Goal: Task Accomplishment & Management: Use online tool/utility

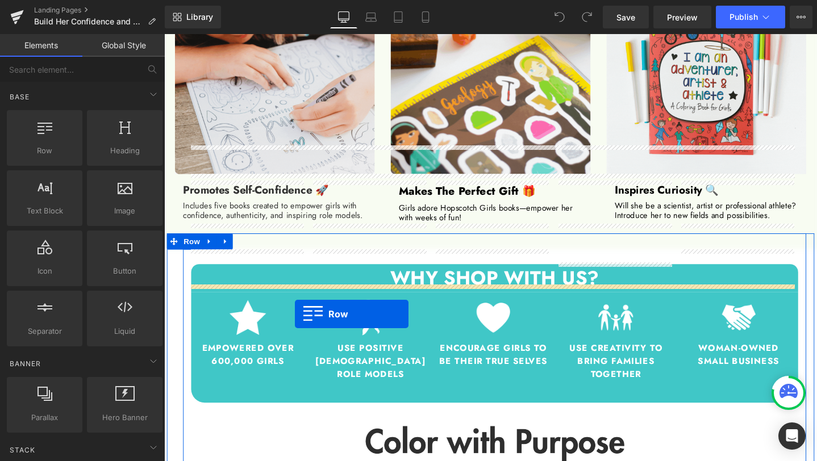
scroll to position [1152, 0]
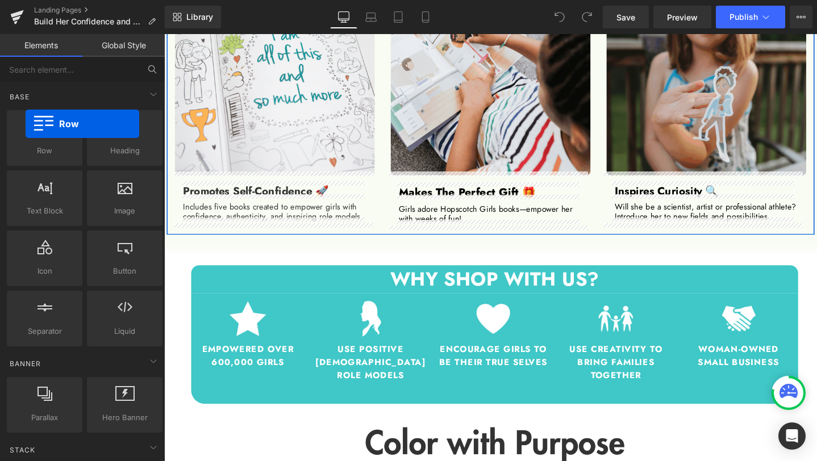
drag, startPoint x: 45, startPoint y: 126, endPoint x: 25, endPoint y: 66, distance: 62.3
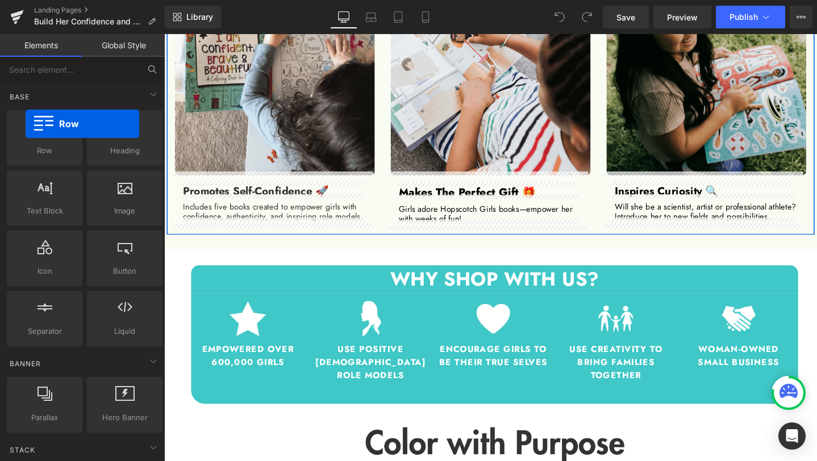
click at [25, 66] on div "Base Row rows, columns, layouts, div Heading headings, titles, h1,h2,h3,h4,h5,h…" at bounding box center [82, 273] width 165 height 433
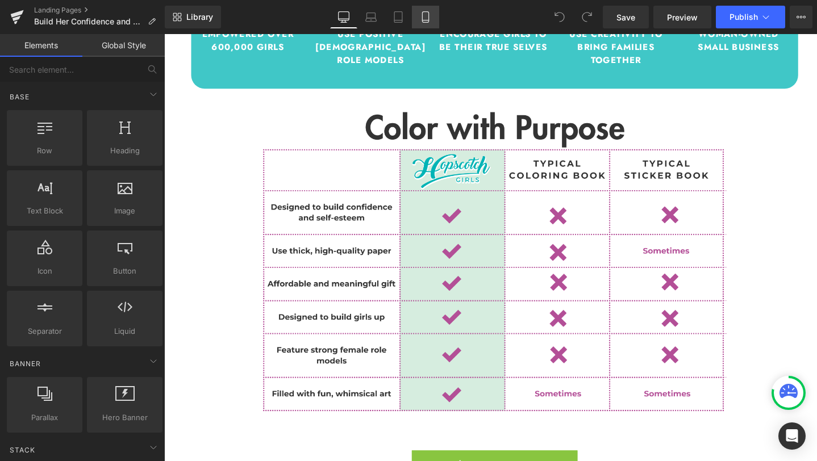
click at [419, 16] on link "Mobile" at bounding box center [425, 17] width 27 height 23
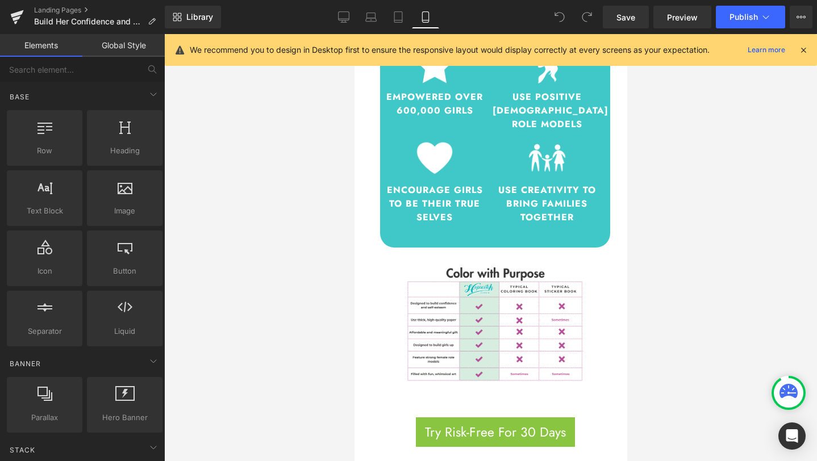
scroll to position [2757, 0]
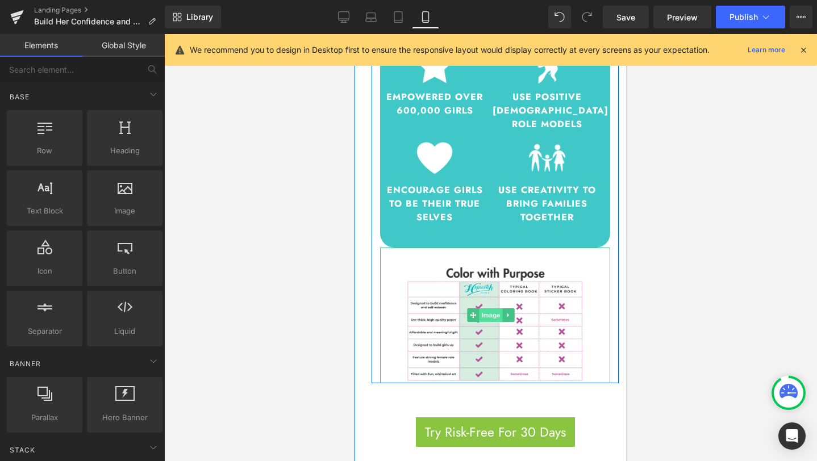
click at [484, 309] on span "Image" at bounding box center [490, 316] width 24 height 14
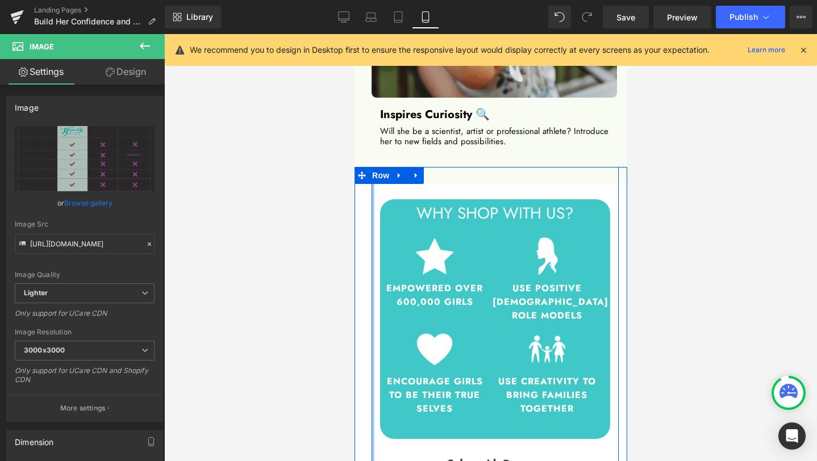
scroll to position [2476, 0]
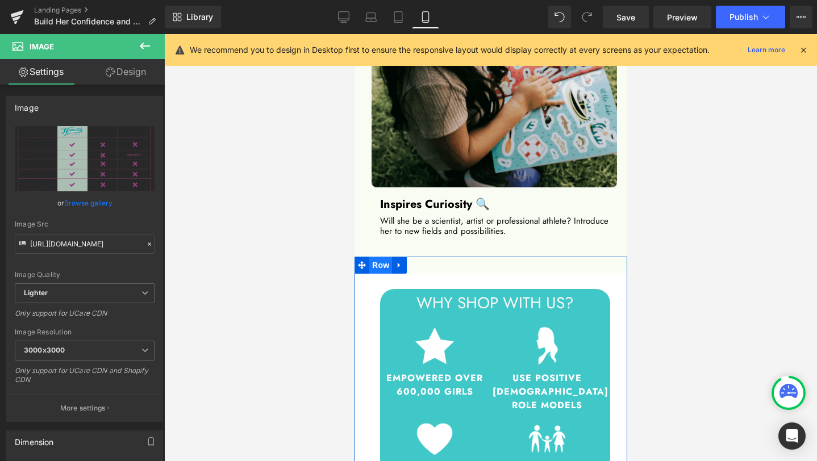
click at [384, 257] on span "Row" at bounding box center [380, 265] width 23 height 17
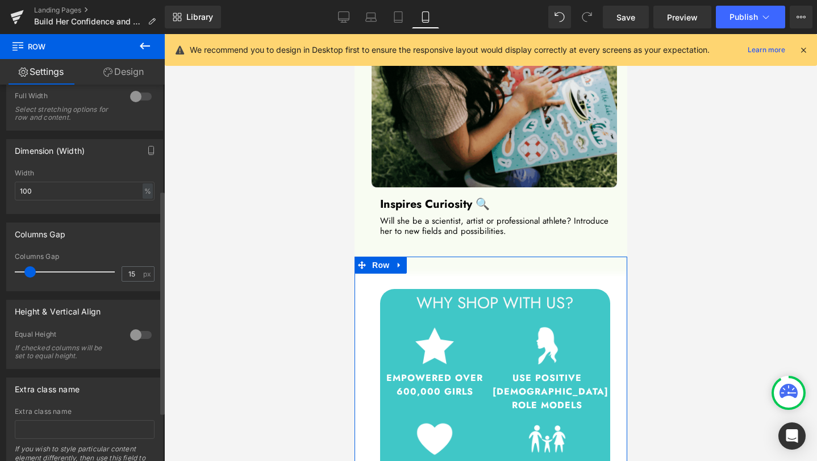
scroll to position [0, 0]
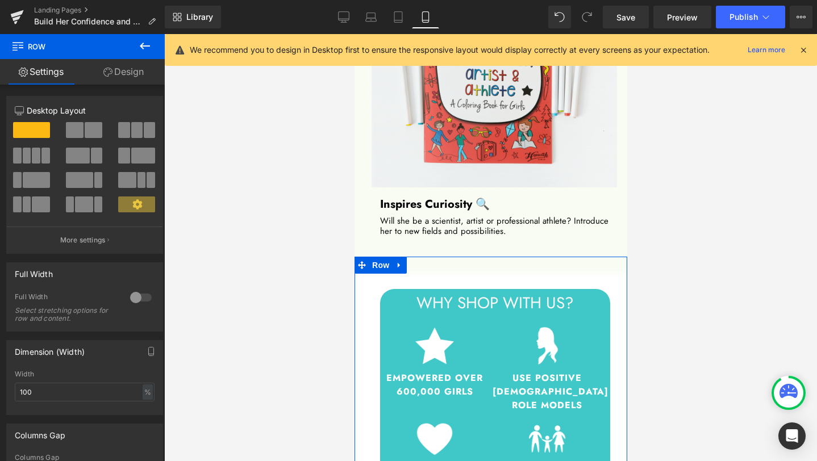
click at [115, 66] on link "Design" at bounding box center [123, 72] width 82 height 26
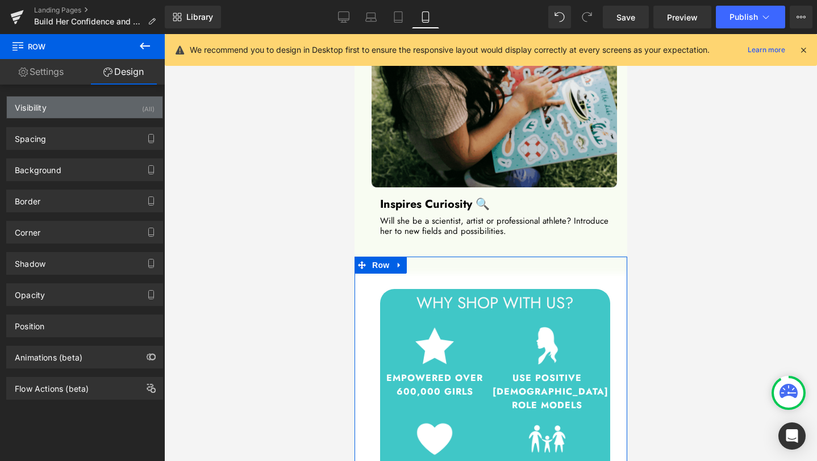
click at [80, 112] on div "Visibility (All)" at bounding box center [85, 108] width 156 height 22
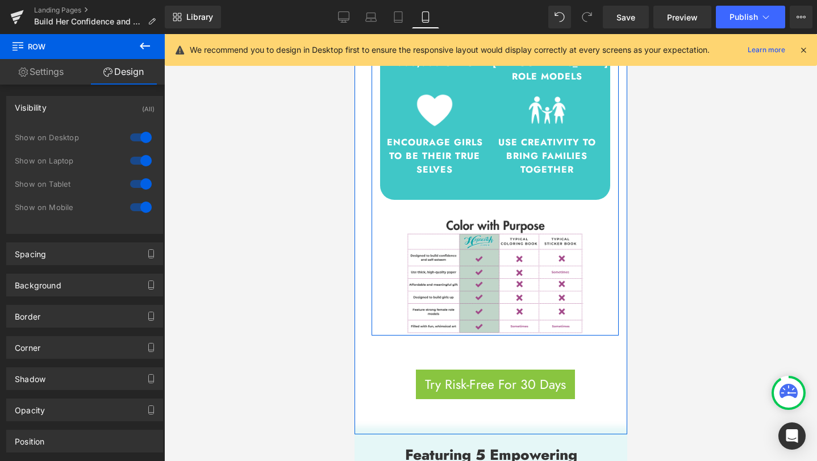
scroll to position [2798, 0]
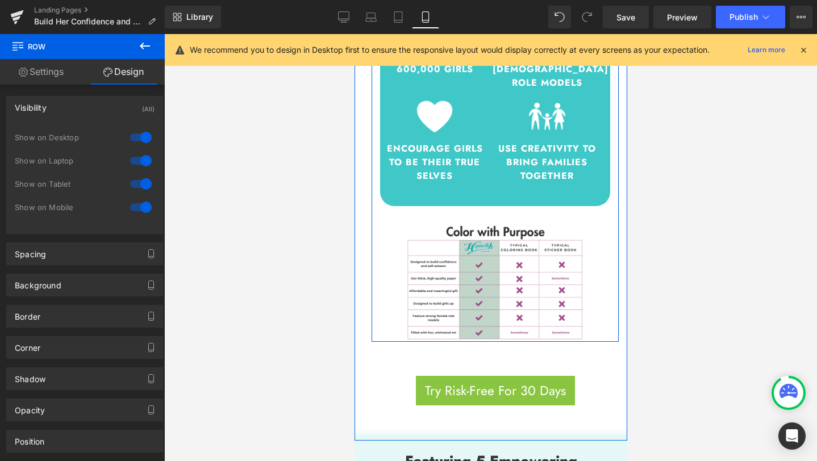
click at [456, 206] on img at bounding box center [495, 274] width 184 height 136
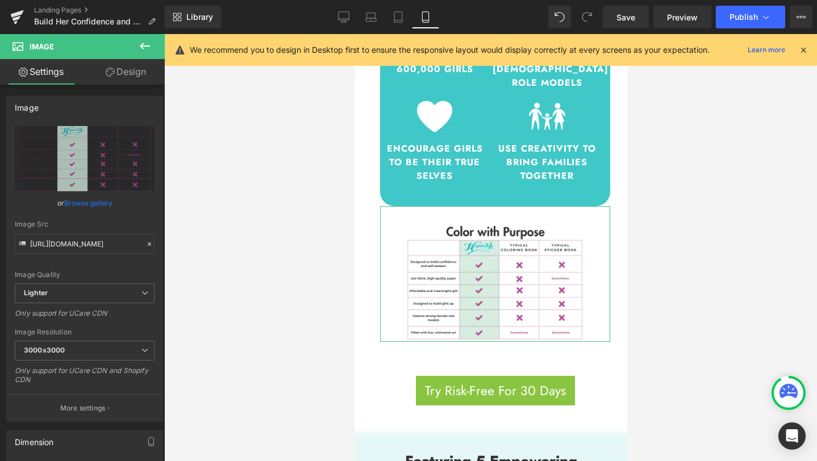
click at [123, 74] on link "Design" at bounding box center [126, 72] width 82 height 26
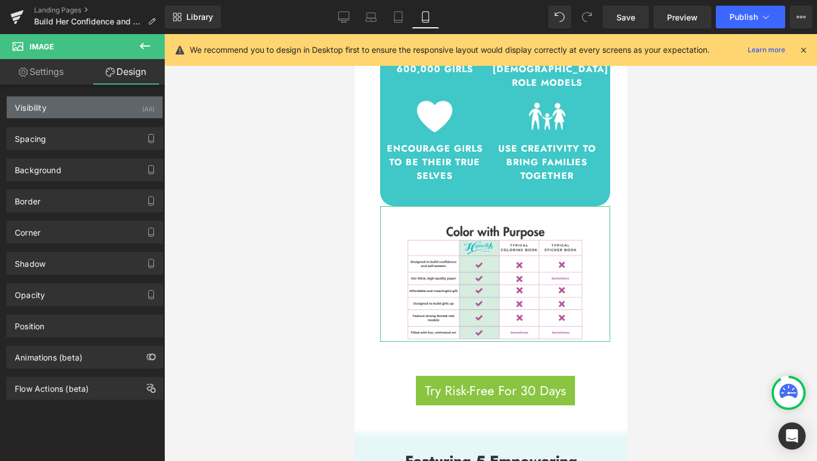
click at [97, 102] on div "Visibility (All)" at bounding box center [85, 108] width 156 height 22
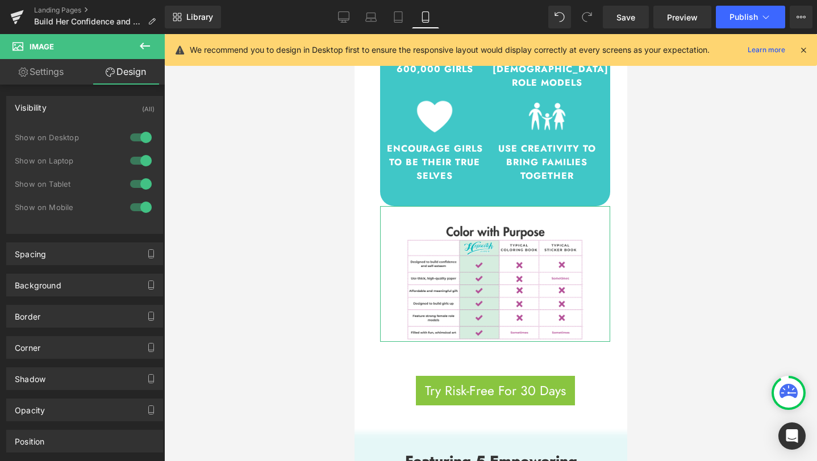
click at [133, 207] on div at bounding box center [140, 207] width 27 height 18
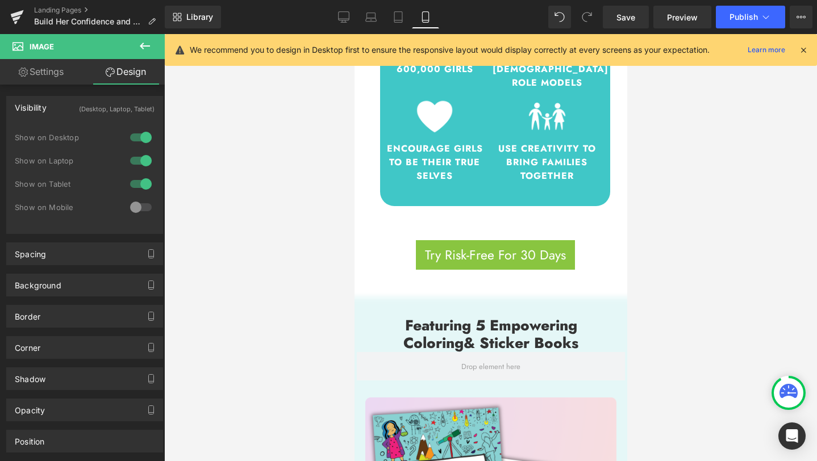
click at [142, 49] on icon at bounding box center [145, 46] width 14 height 14
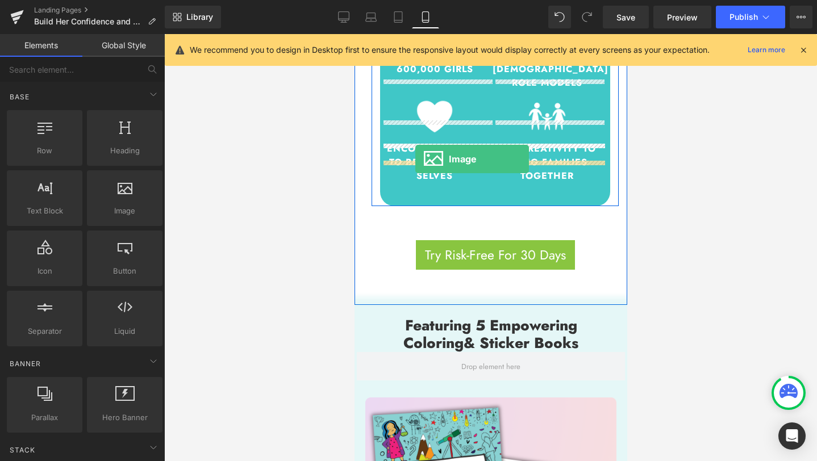
drag, startPoint x: 475, startPoint y: 215, endPoint x: 415, endPoint y: 159, distance: 82.4
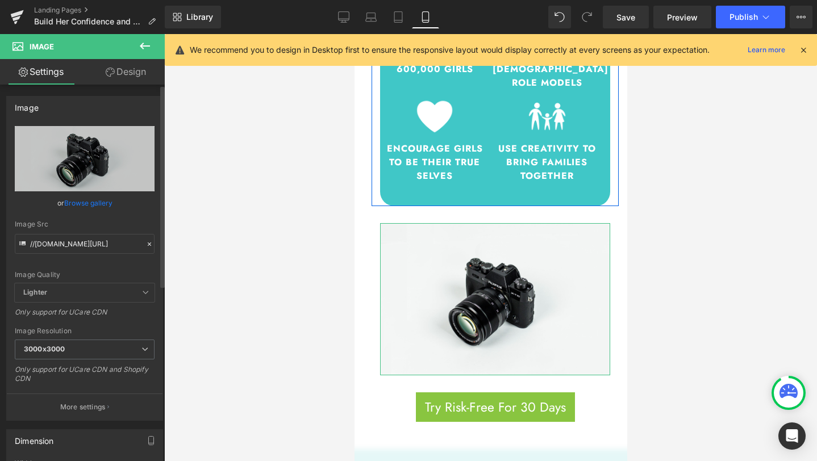
click at [94, 202] on link "Browse gallery" at bounding box center [88, 203] width 48 height 20
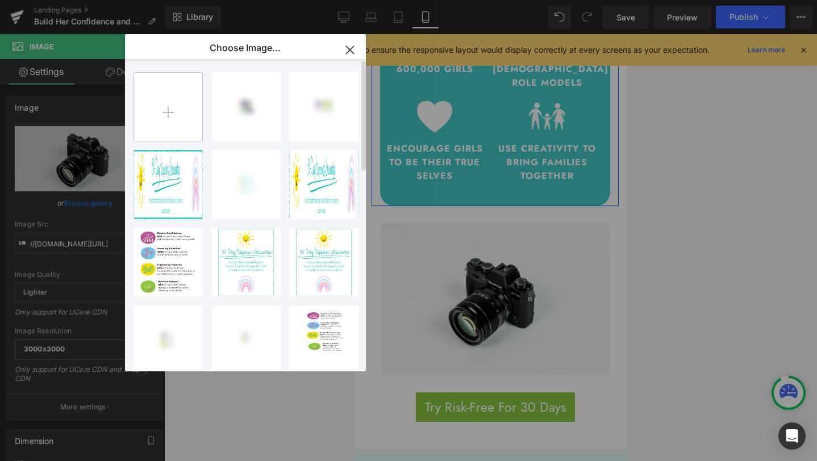
click at [168, 118] on input "file" at bounding box center [168, 107] width 68 height 68
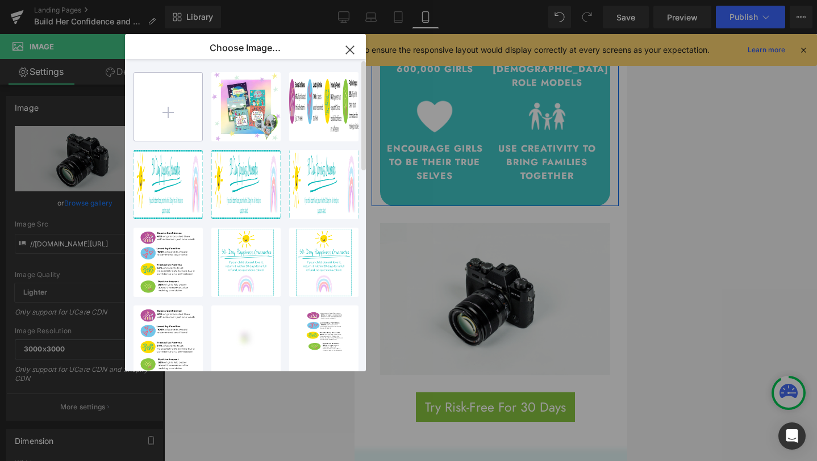
type input "C:\fakepath\Color with purpose chart (Mobile Video).png"
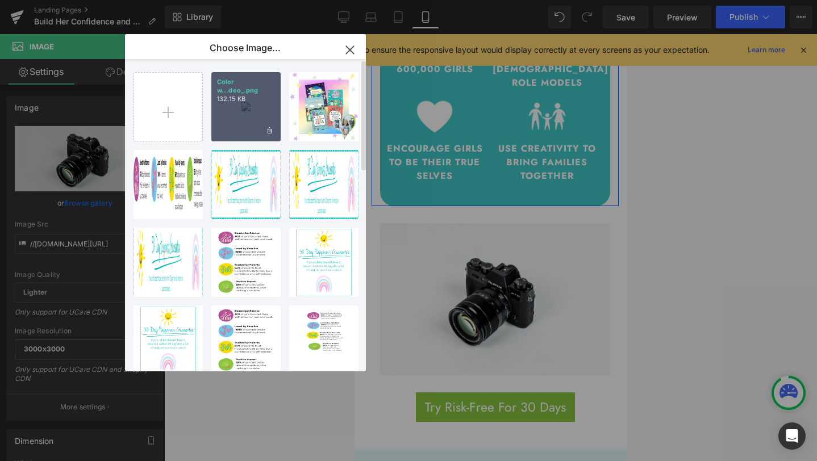
click at [243, 106] on div "Color w...deo_.png 132.15 KB" at bounding box center [245, 106] width 69 height 69
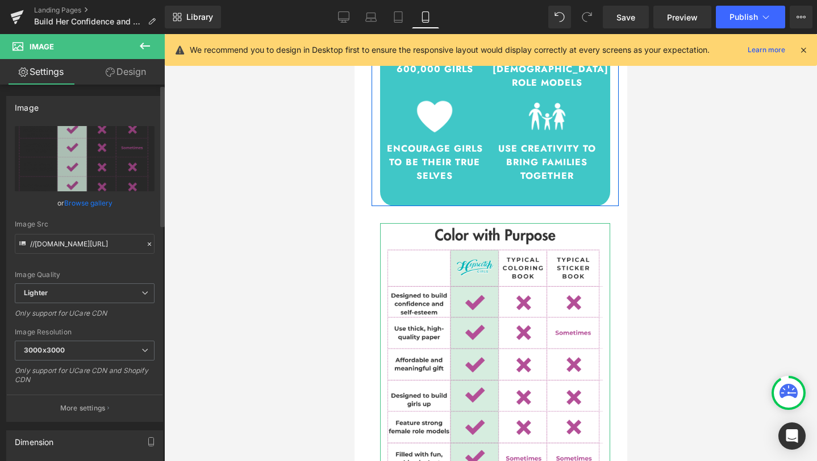
click at [82, 205] on link "Browse gallery" at bounding box center [88, 203] width 48 height 20
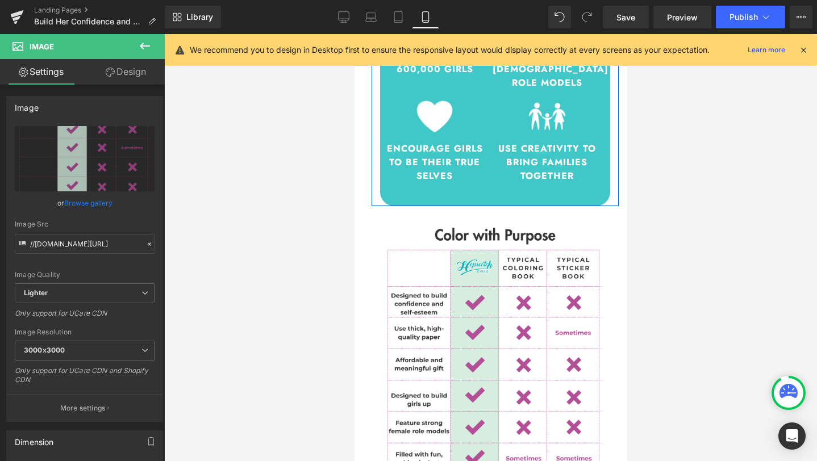
click at [191, 0] on div "Image You are previewing how the will restyle your page. You can not edit Eleme…" at bounding box center [408, 0] width 817 height 0
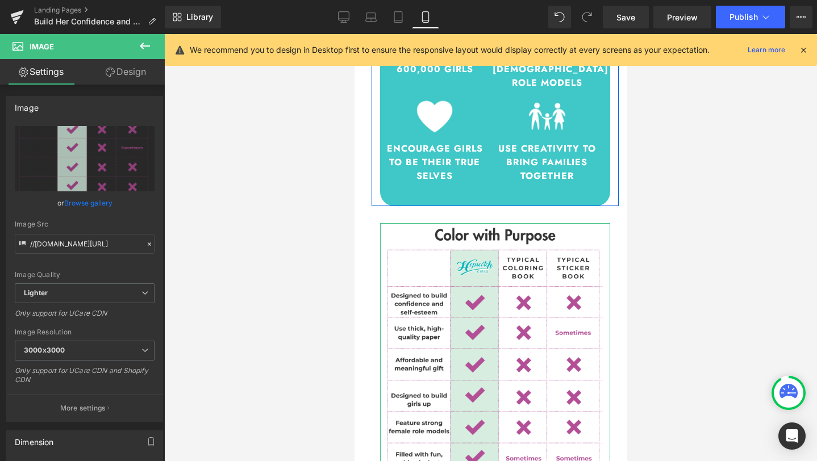
click at [128, 72] on link "Design" at bounding box center [126, 72] width 82 height 26
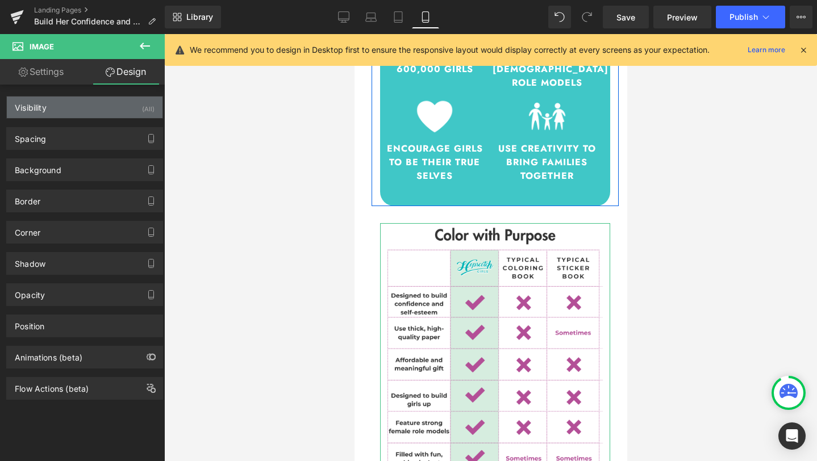
click at [98, 103] on div "Visibility (All)" at bounding box center [85, 108] width 156 height 22
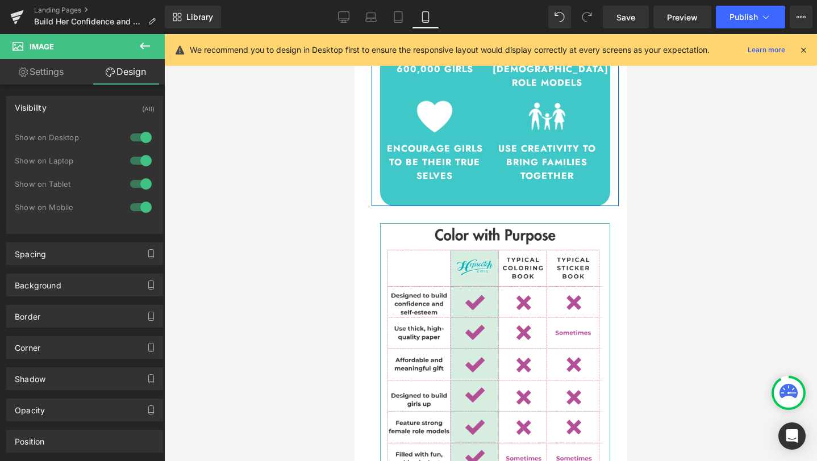
click at [131, 140] on div at bounding box center [140, 137] width 27 height 18
click at [130, 159] on div at bounding box center [140, 161] width 27 height 18
click at [131, 183] on div at bounding box center [140, 184] width 27 height 18
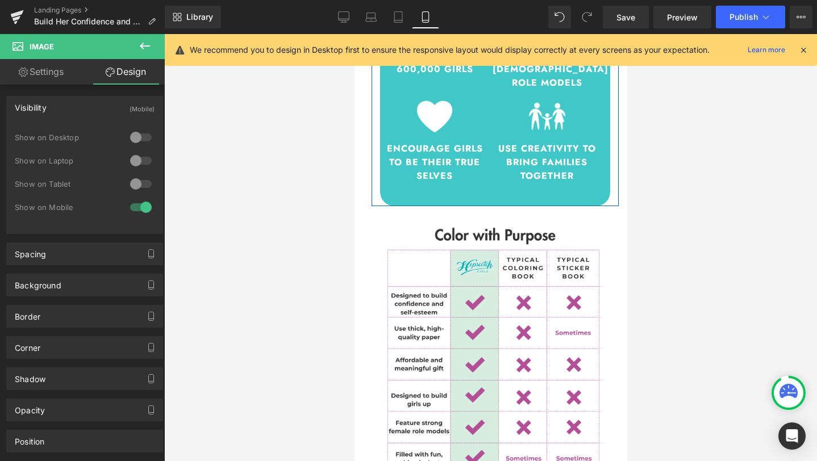
click at [336, 157] on div at bounding box center [490, 247] width 653 height 427
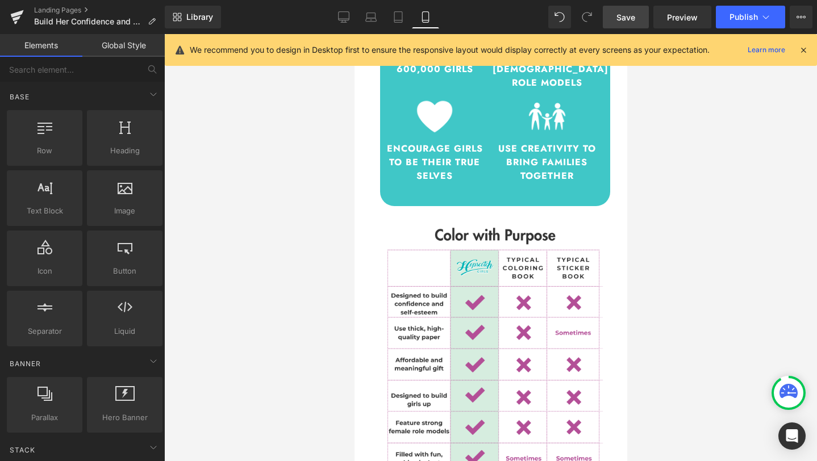
click at [631, 21] on span "Save" at bounding box center [625, 17] width 19 height 12
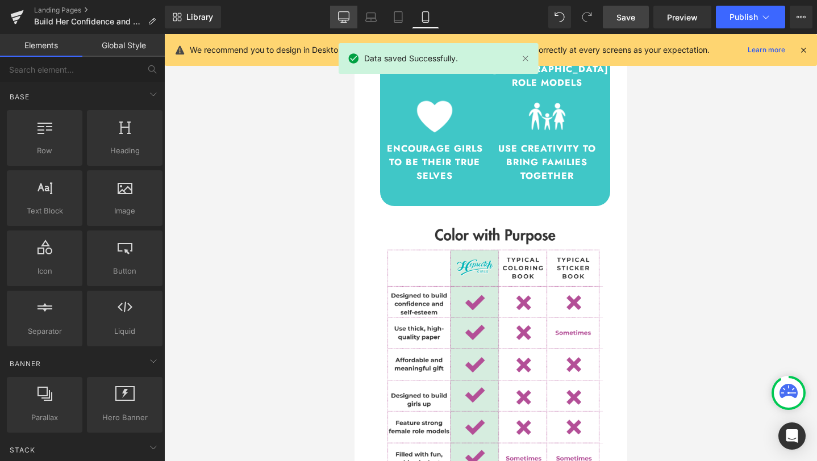
click at [331, 13] on link "Desktop" at bounding box center [343, 17] width 27 height 23
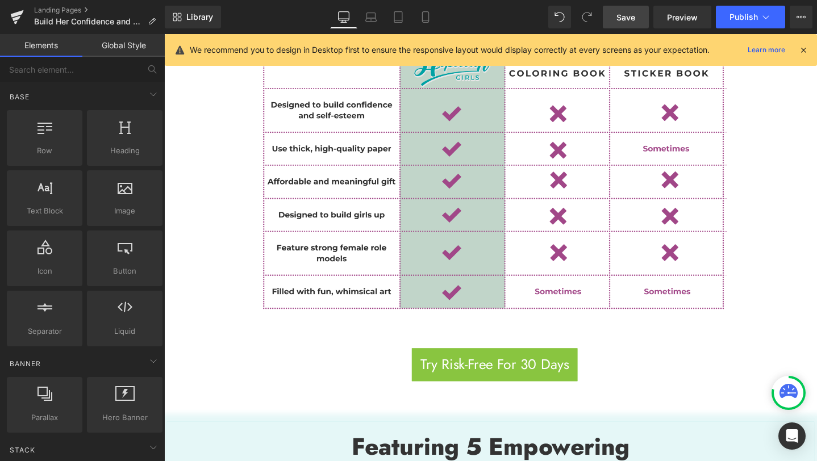
scroll to position [1165, 0]
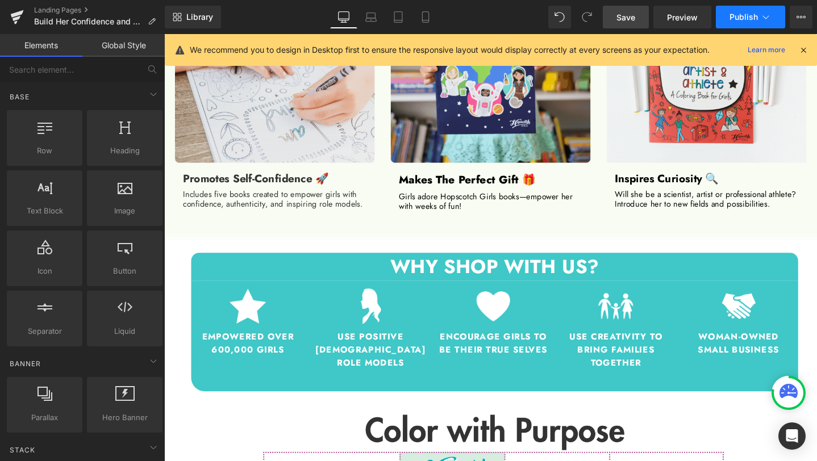
click at [738, 15] on span "Publish" at bounding box center [744, 17] width 28 height 9
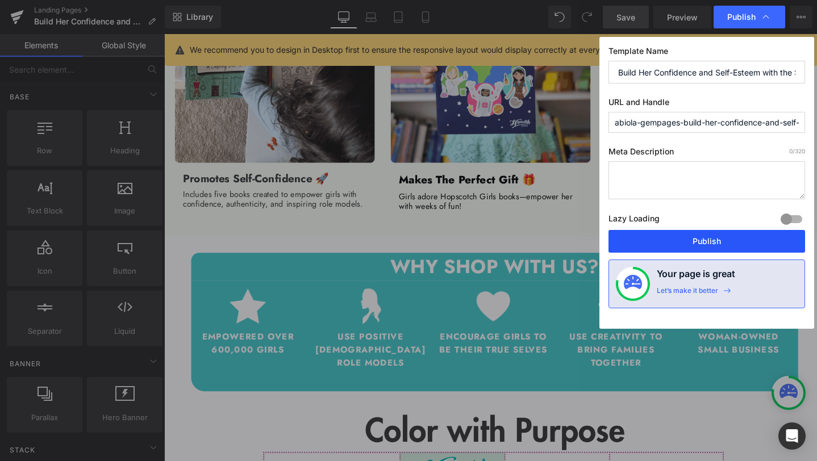
click at [693, 240] on button "Publish" at bounding box center [707, 241] width 197 height 23
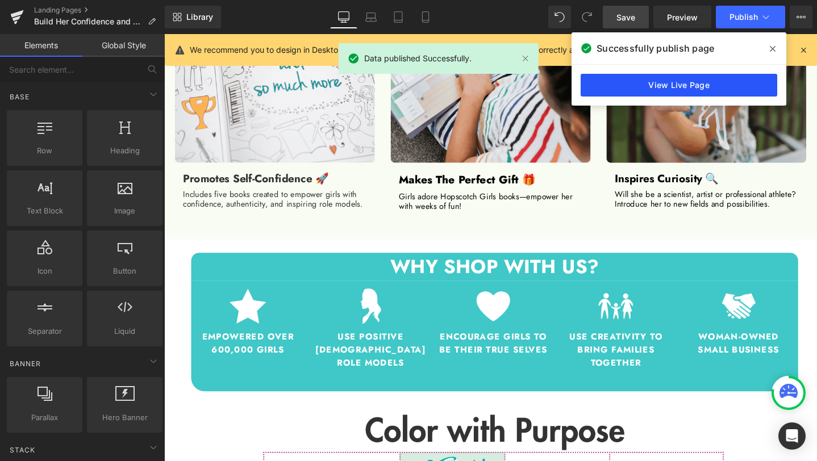
click at [703, 86] on link "View Live Page" at bounding box center [679, 85] width 197 height 23
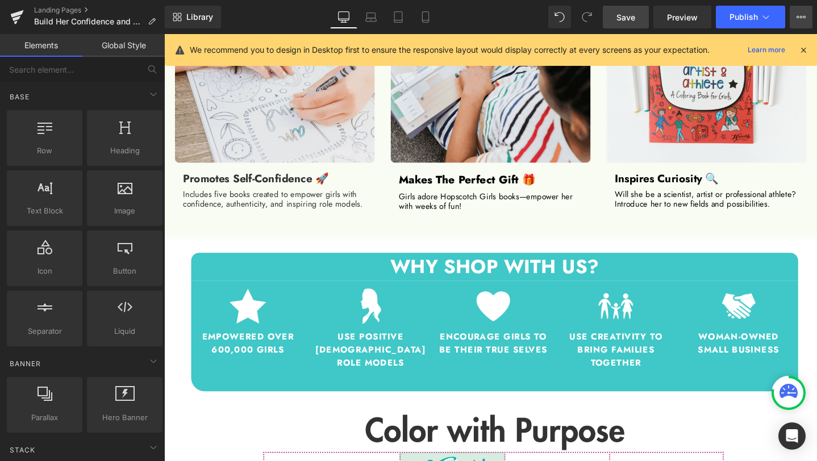
click at [791, 20] on button "View Live Page View with current Template Save Template to Library Schedule Pub…" at bounding box center [801, 17] width 23 height 23
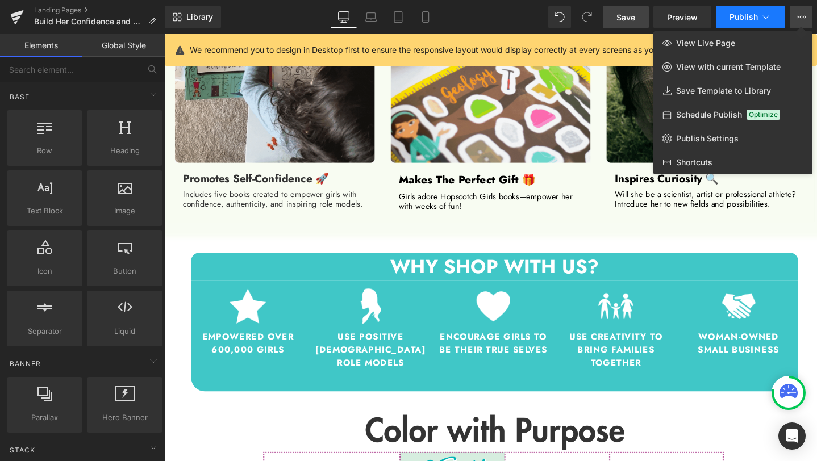
click at [765, 16] on icon at bounding box center [765, 16] width 11 height 11
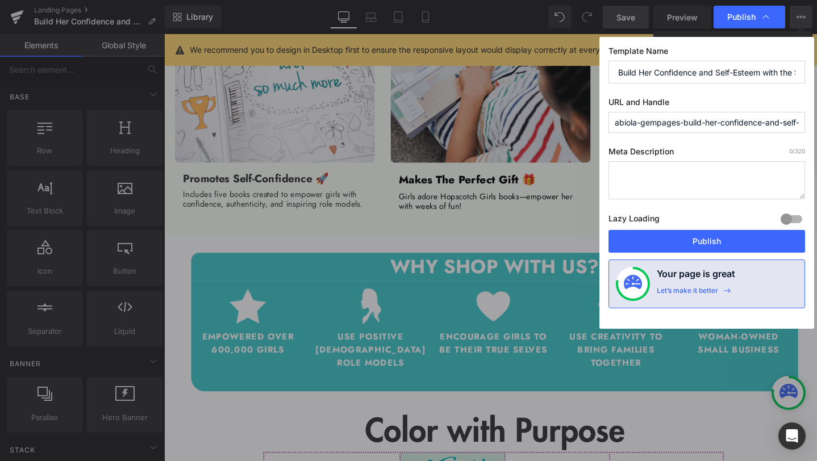
click at [666, 123] on input "abiola-gempages-build-her-confidence-and-self-esteem-with-the-super-book-set" at bounding box center [707, 122] width 197 height 21
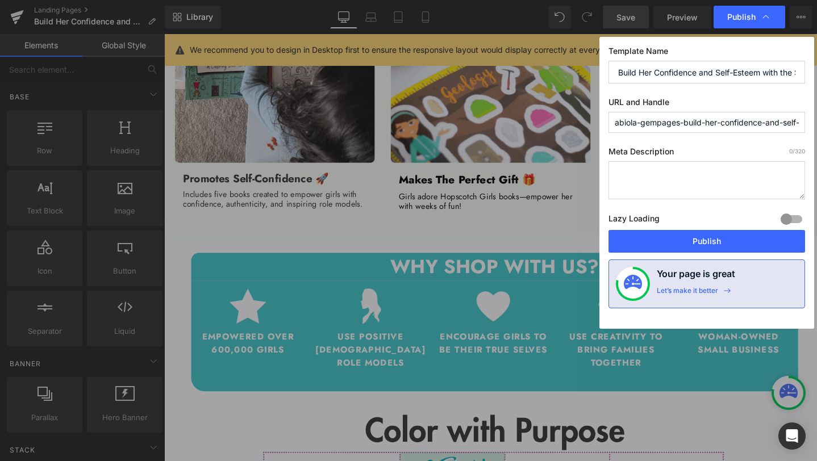
drag, startPoint x: 685, startPoint y: 122, endPoint x: 581, endPoint y: 119, distance: 104.0
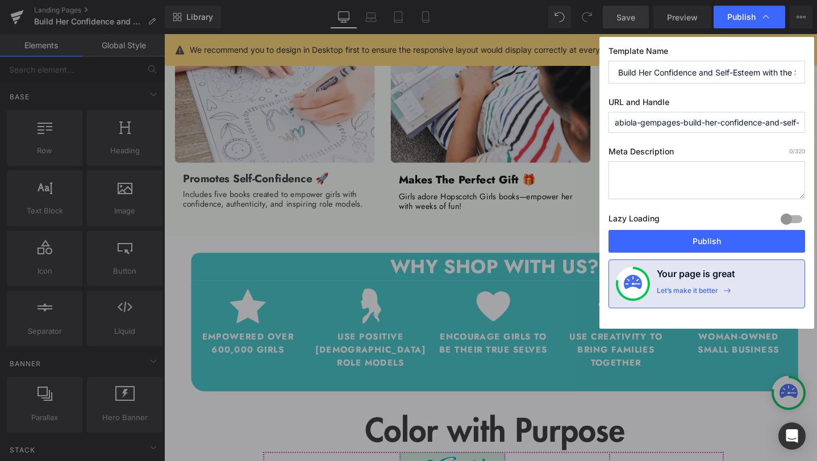
click at [581, 119] on div "Publish Template Name Build Her Confidence and Self-Esteem with the Super Book …" at bounding box center [408, 230] width 817 height 461
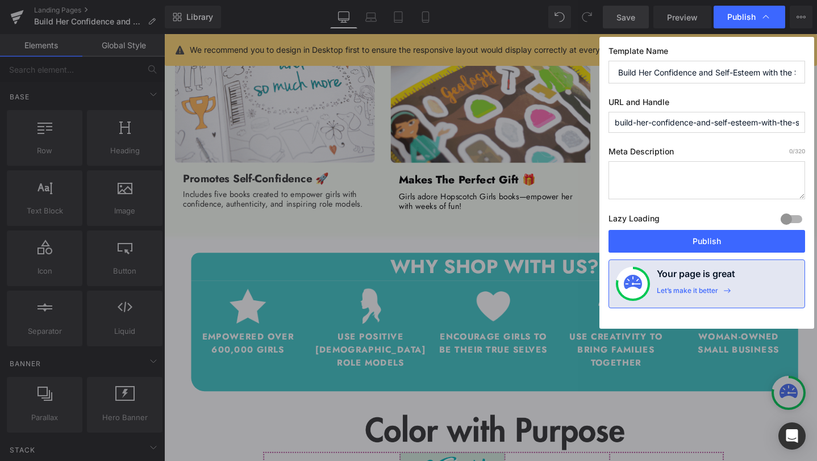
scroll to position [0, 60]
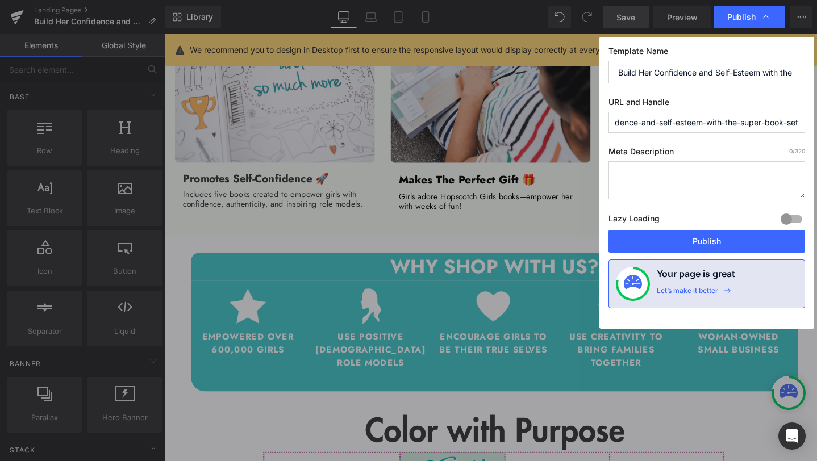
drag, startPoint x: 766, startPoint y: 122, endPoint x: 820, endPoint y: 132, distance: 55.5
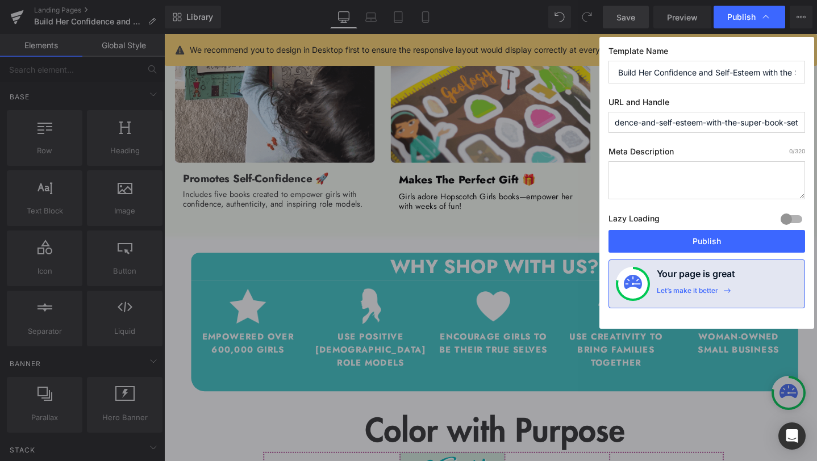
click at [816, 132] on html "Image You are previewing how the will restyle your page. You can not edit Eleme…" at bounding box center [408, 230] width 817 height 461
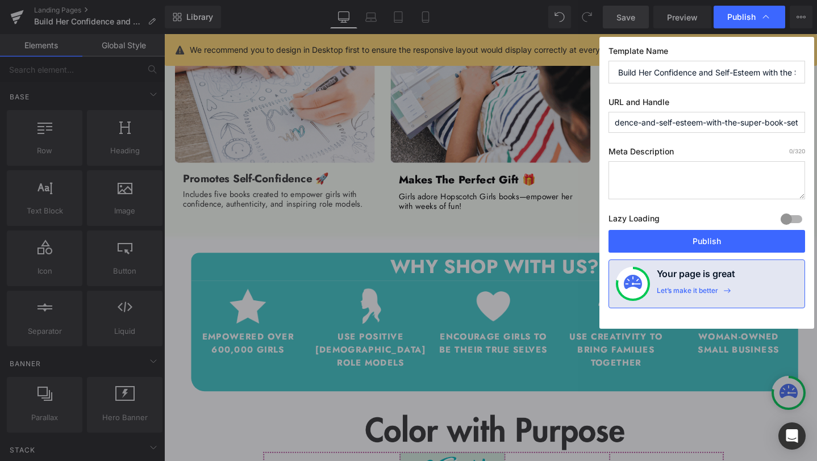
click at [798, 122] on input "build-her-confidence-and-self-esteem-with-the-super-book-set" at bounding box center [707, 122] width 197 height 21
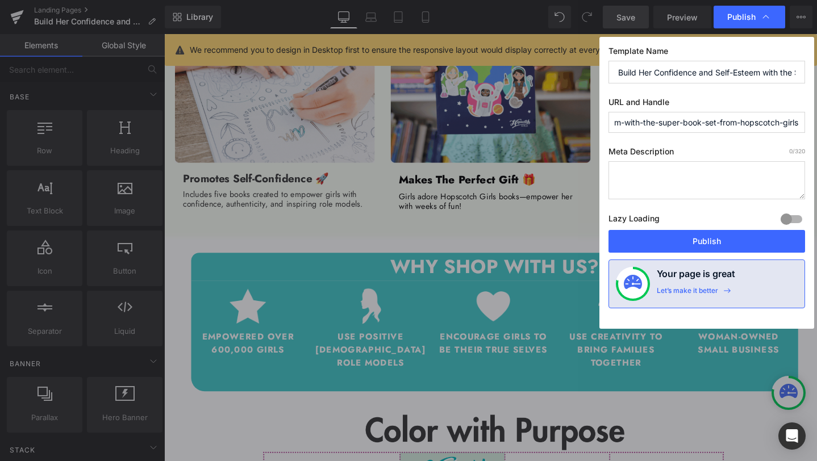
scroll to position [0, 144]
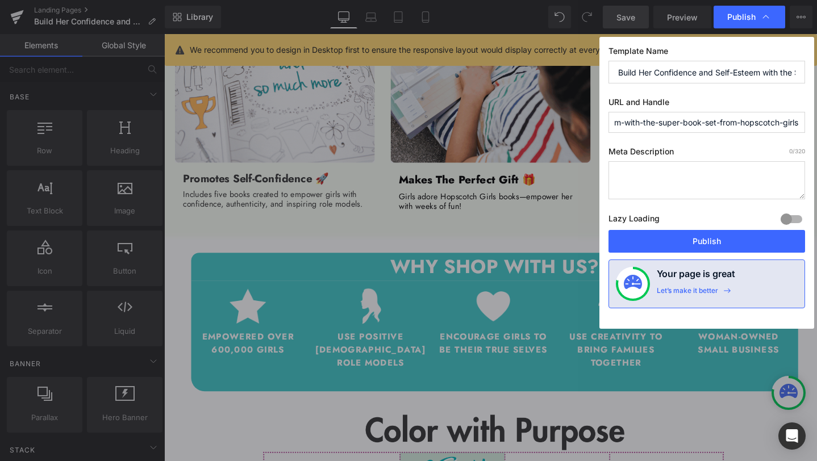
type input "build-her-confidence-and-self-esteem-with-the-super-book-set-from-hopscotch-gir…"
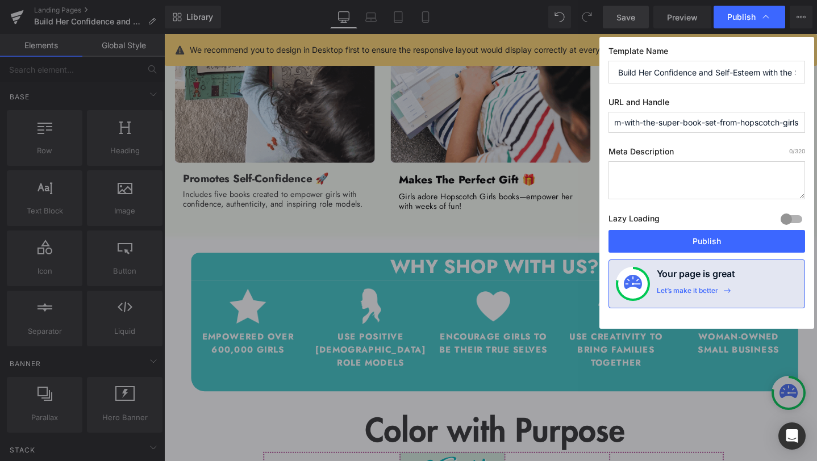
scroll to position [0, 0]
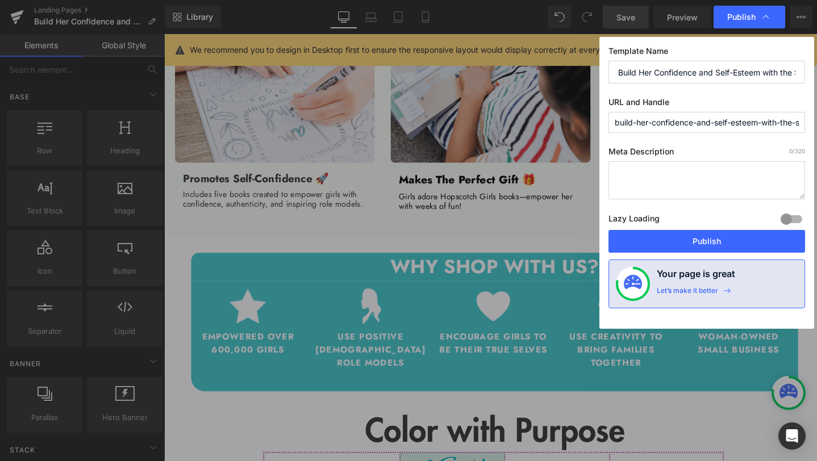
click at [697, 179] on textarea at bounding box center [707, 180] width 197 height 38
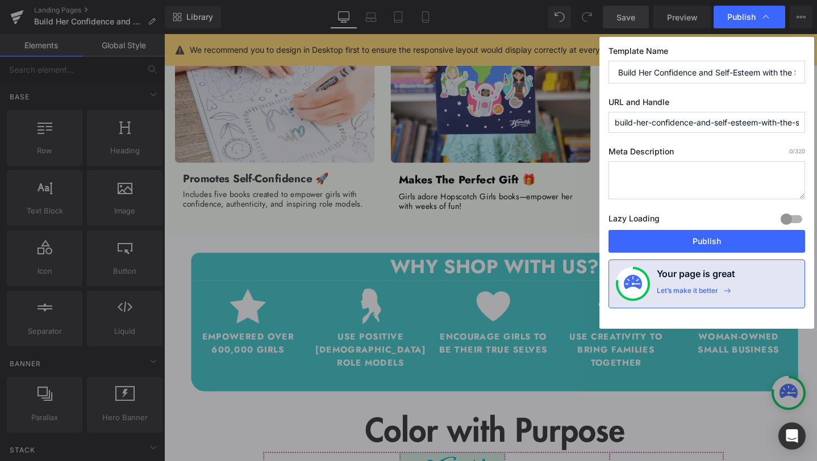
paste textarea "Inspire confidence, curiosity & creativity with the Hopscotch Girls Super Book …"
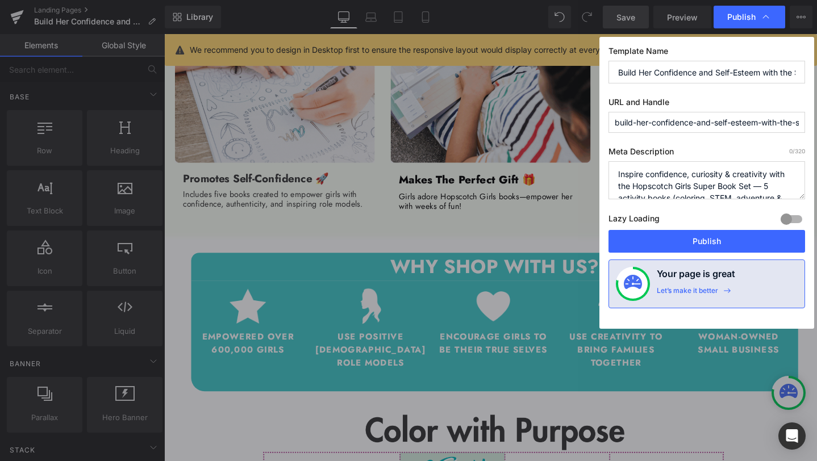
scroll to position [16, 0]
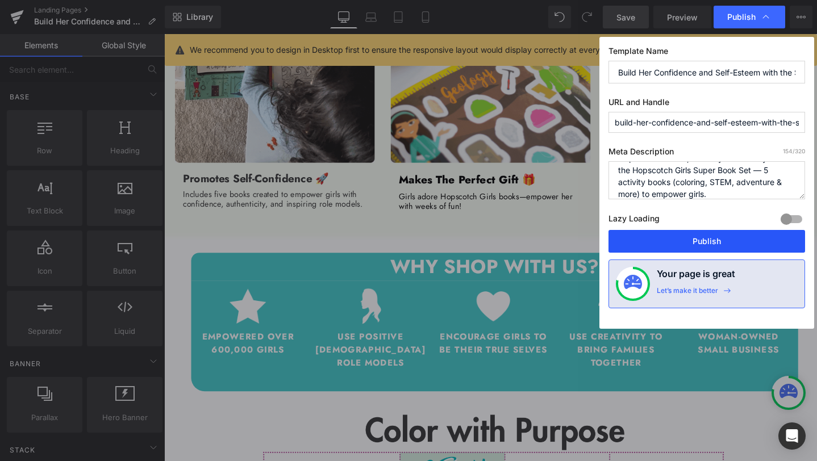
type textarea "Inspire confidence, curiosity & creativity with the Hopscotch Girls Super Book …"
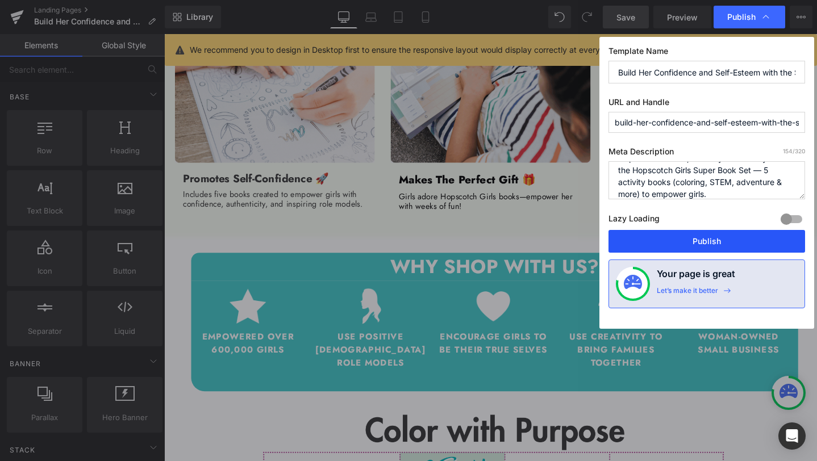
click at [693, 241] on button "Publish" at bounding box center [707, 241] width 197 height 23
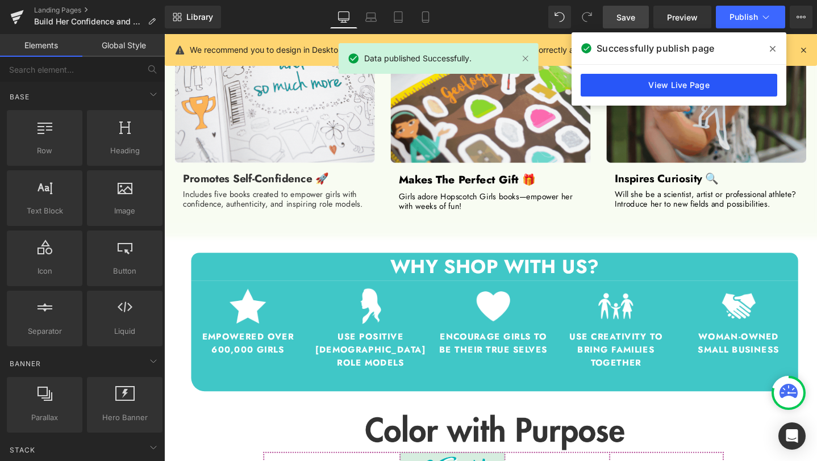
click at [630, 85] on link "View Live Page" at bounding box center [679, 85] width 197 height 23
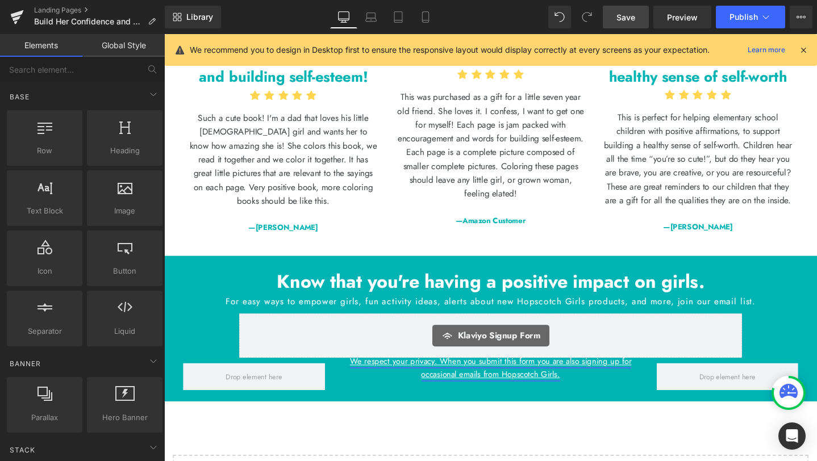
scroll to position [3263, 0]
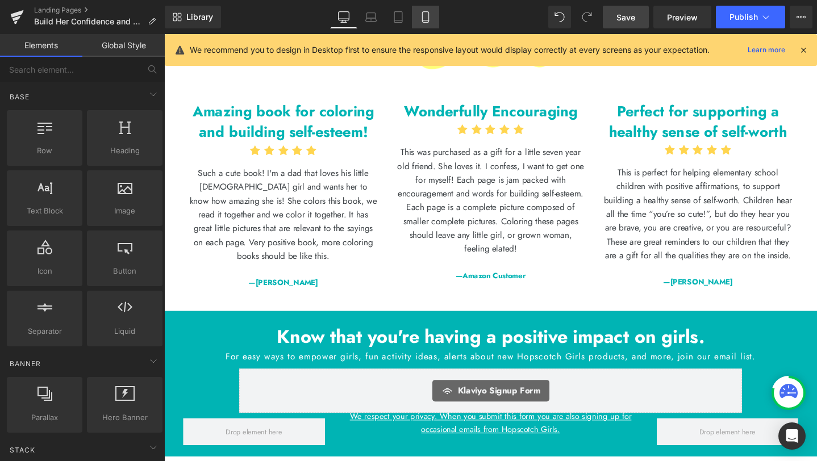
click at [420, 15] on icon at bounding box center [425, 16] width 11 height 11
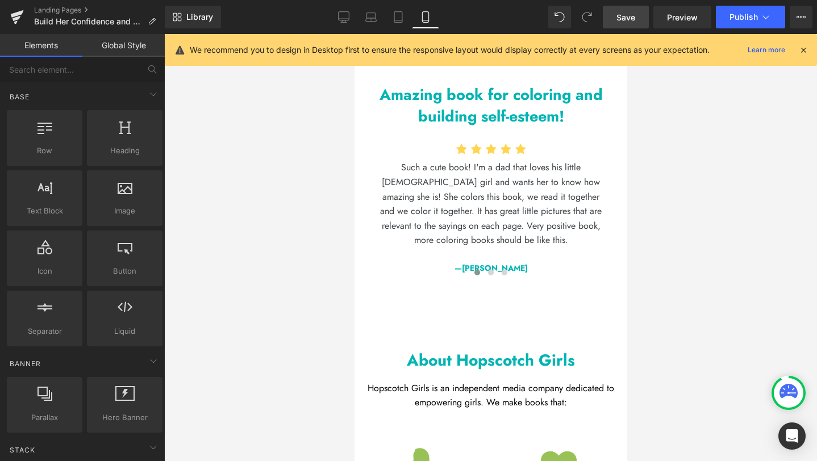
scroll to position [5387, 0]
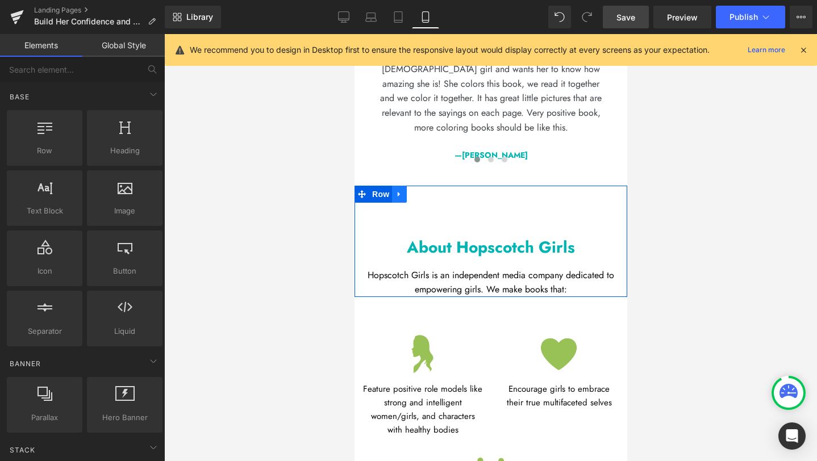
click at [404, 186] on link at bounding box center [398, 194] width 15 height 17
click at [430, 190] on icon at bounding box center [428, 194] width 8 height 8
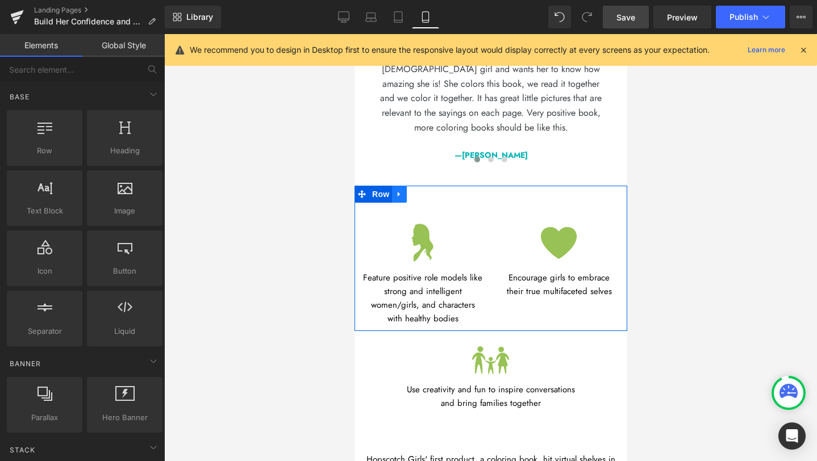
click at [404, 186] on link at bounding box center [398, 194] width 15 height 17
click at [429, 190] on icon at bounding box center [428, 194] width 8 height 8
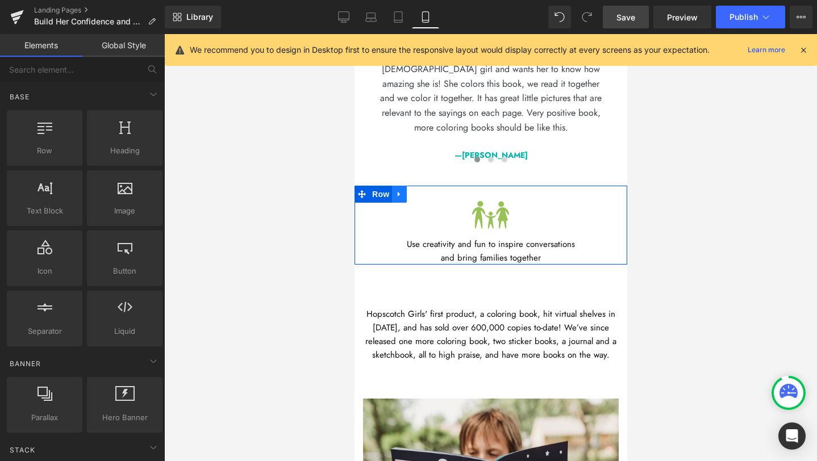
click at [403, 190] on icon at bounding box center [399, 194] width 8 height 9
click at [427, 190] on icon at bounding box center [428, 194] width 8 height 8
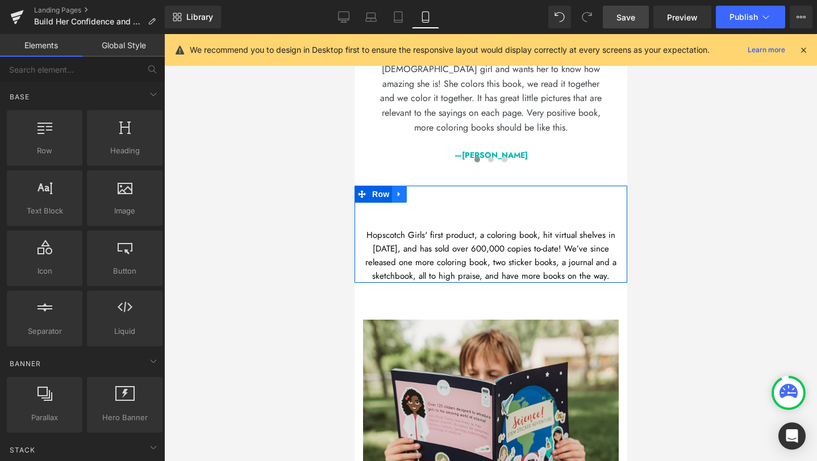
click at [402, 190] on icon at bounding box center [399, 194] width 8 height 9
click at [426, 190] on icon at bounding box center [428, 194] width 8 height 8
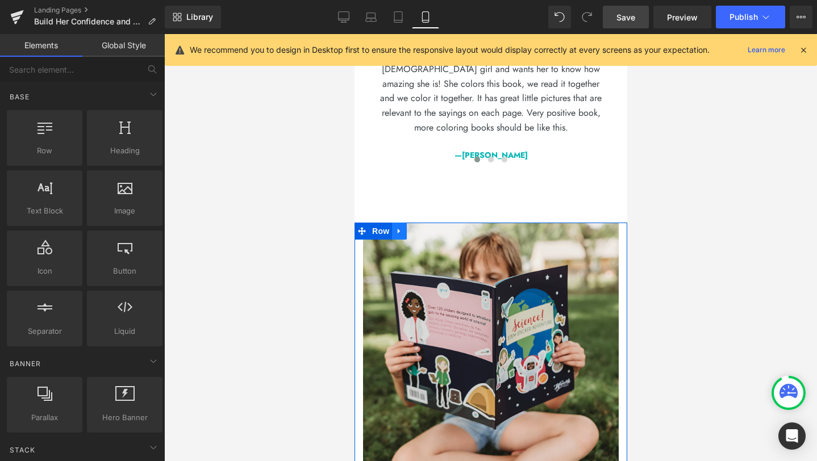
click at [403, 223] on link at bounding box center [398, 231] width 15 height 17
click at [425, 227] on icon at bounding box center [428, 231] width 8 height 8
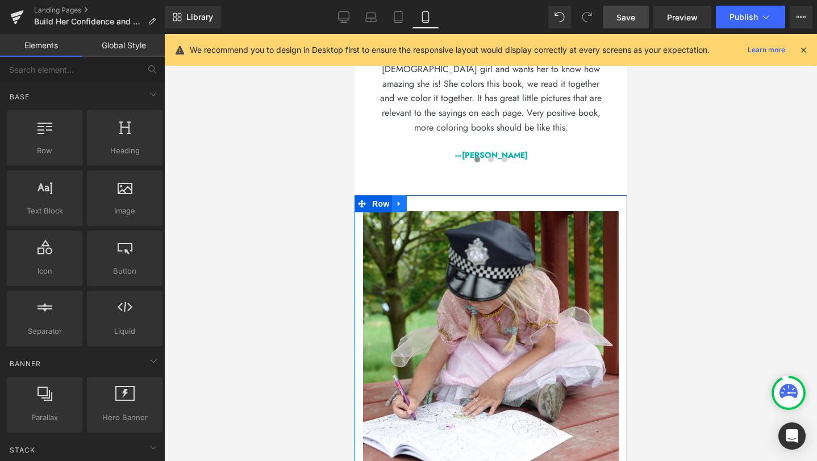
click at [403, 199] on icon at bounding box center [399, 203] width 8 height 9
click at [427, 200] on icon at bounding box center [428, 204] width 8 height 8
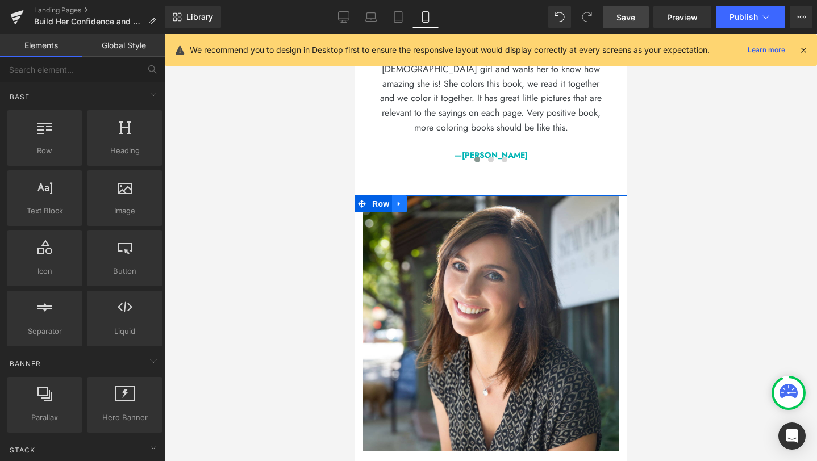
click at [403, 195] on link at bounding box center [398, 203] width 15 height 17
click at [428, 199] on icon at bounding box center [428, 203] width 8 height 9
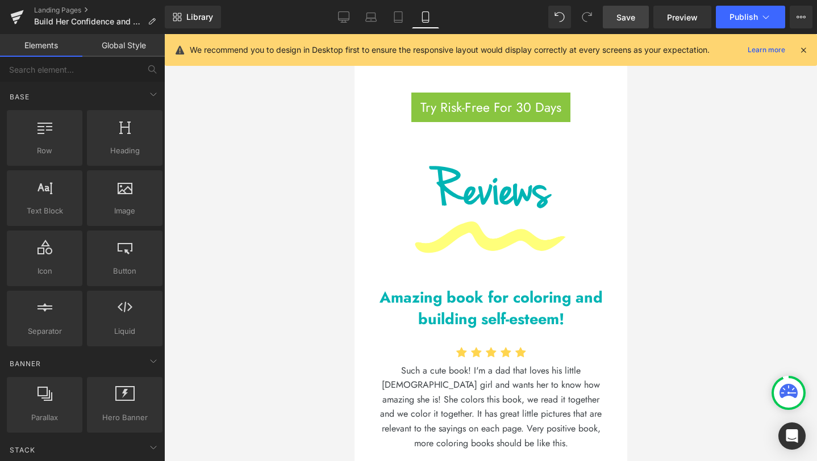
scroll to position [4881, 0]
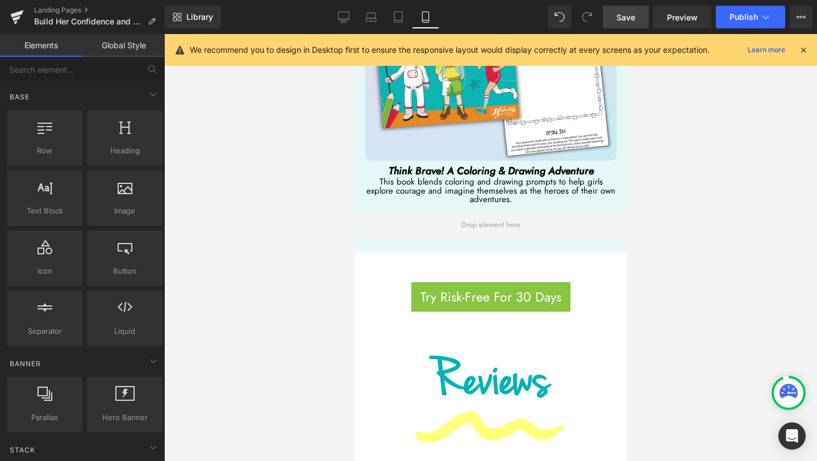
click at [628, 20] on span "Save" at bounding box center [625, 17] width 19 height 12
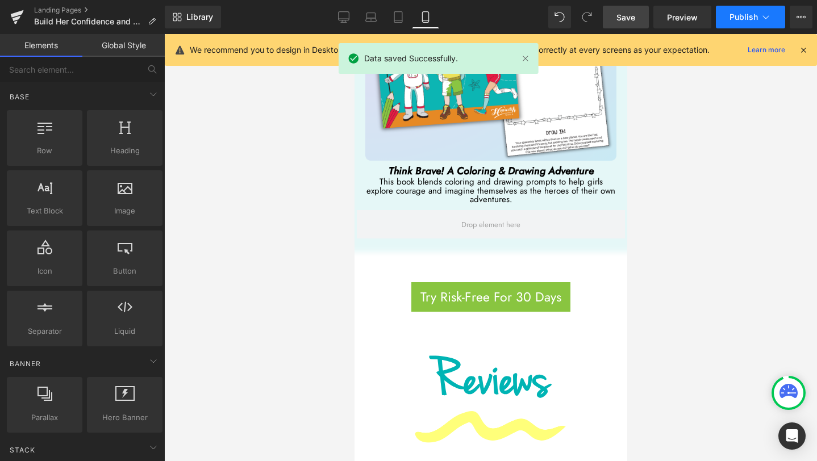
click at [749, 18] on span "Publish" at bounding box center [744, 17] width 28 height 9
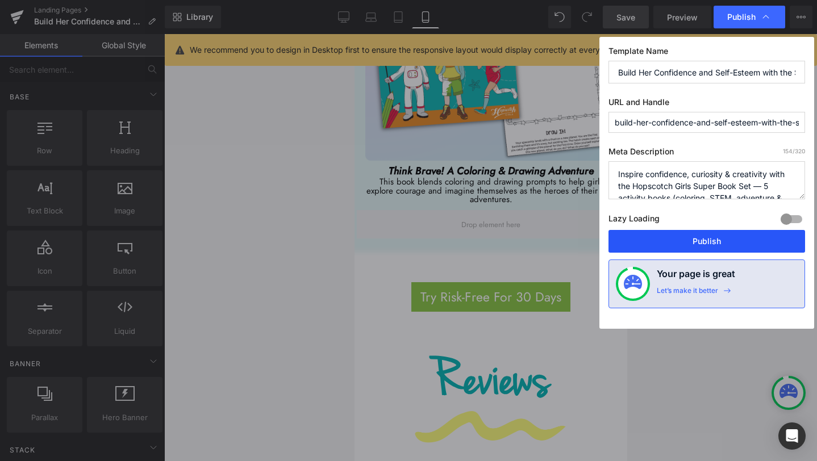
click at [689, 243] on button "Publish" at bounding box center [707, 241] width 197 height 23
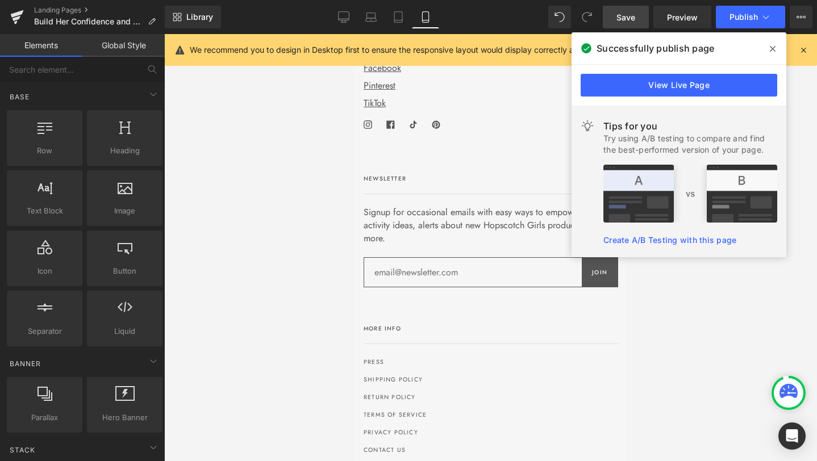
scroll to position [6138, 0]
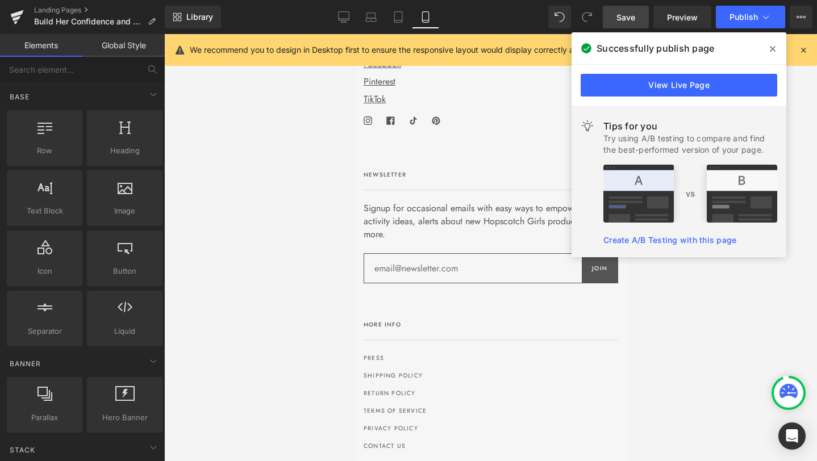
click at [713, 346] on div at bounding box center [490, 247] width 653 height 427
click at [770, 47] on icon at bounding box center [773, 48] width 6 height 9
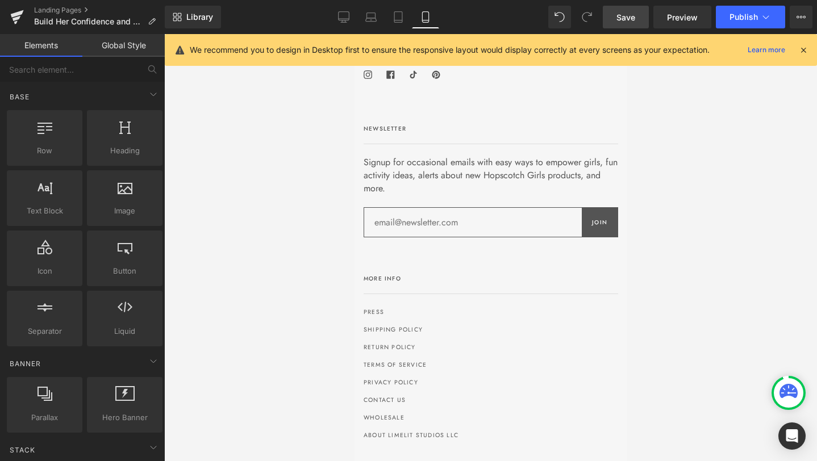
scroll to position [6188, 0]
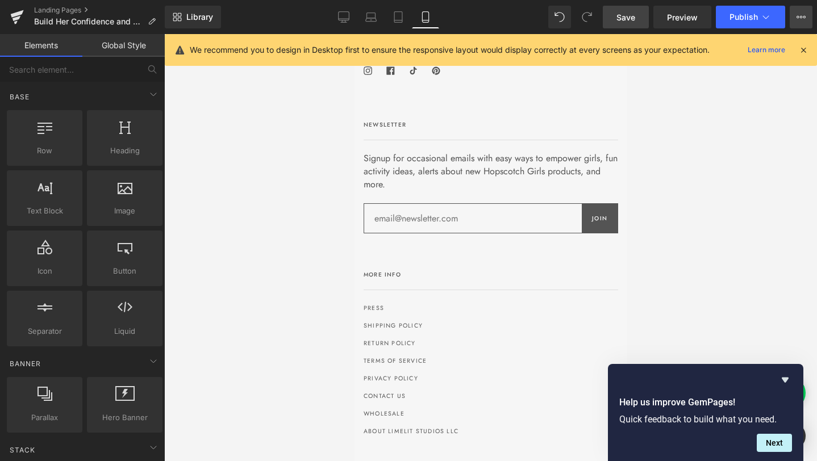
click at [802, 16] on icon at bounding box center [801, 17] width 9 height 9
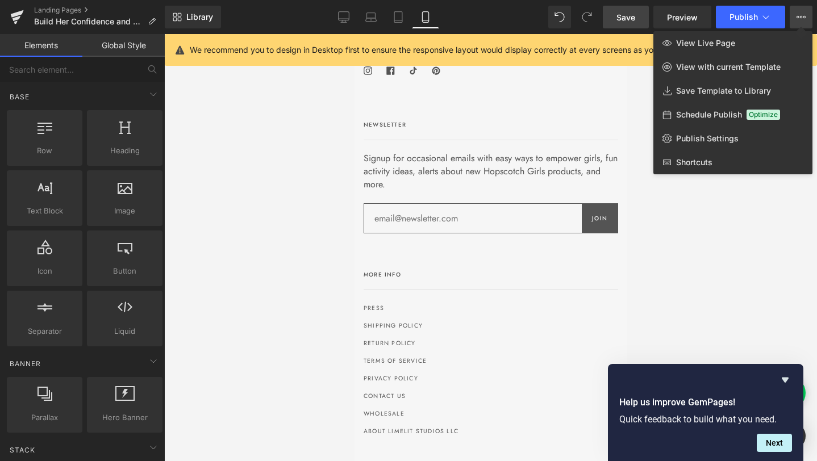
click at [273, 146] on div at bounding box center [490, 247] width 653 height 427
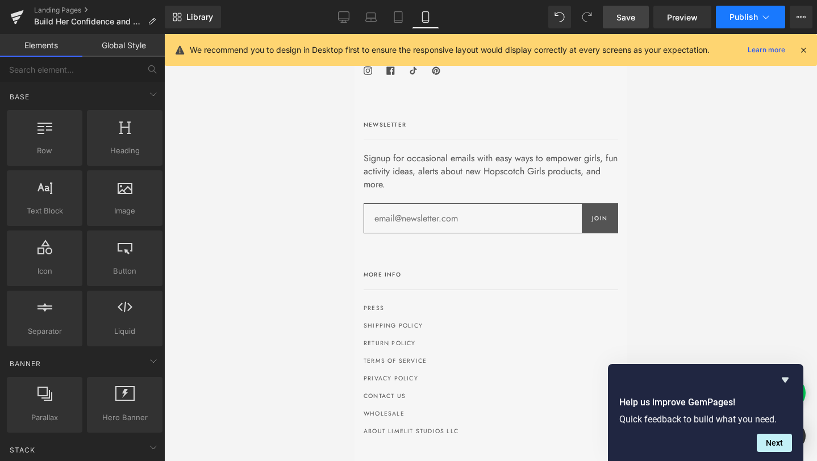
click at [731, 22] on button "Publish" at bounding box center [750, 17] width 69 height 23
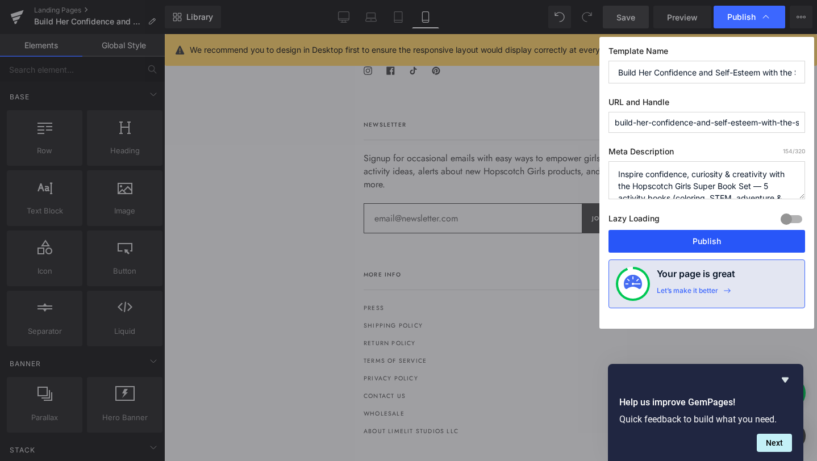
click at [680, 244] on button "Publish" at bounding box center [707, 241] width 197 height 23
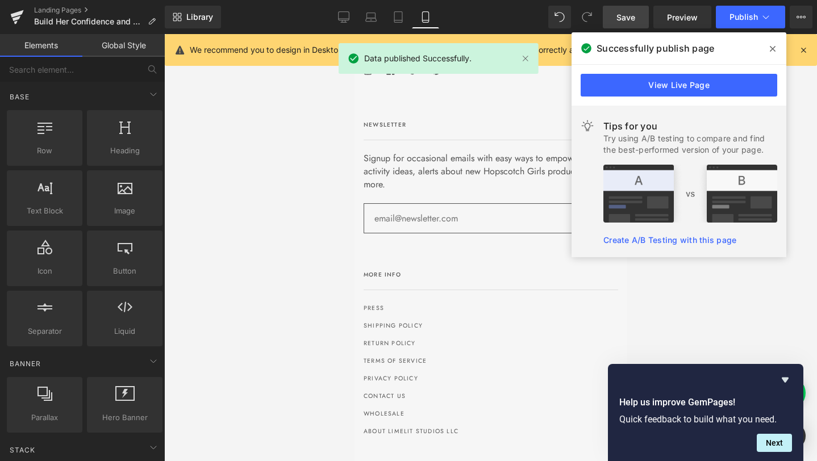
click at [771, 51] on icon at bounding box center [773, 48] width 6 height 9
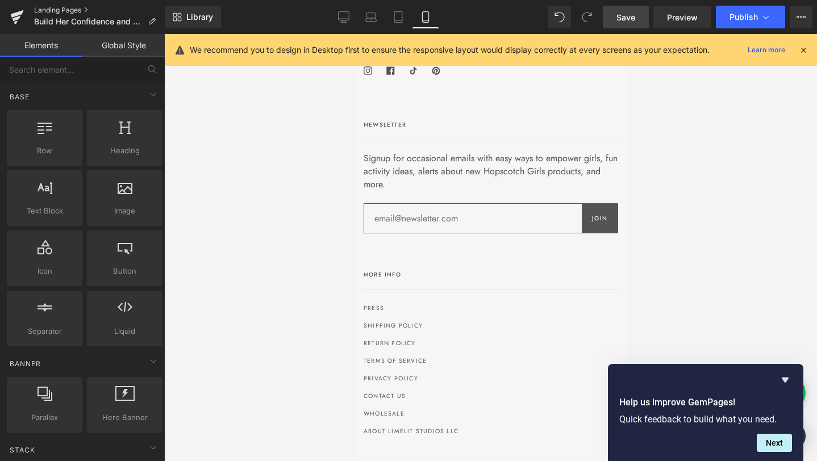
click at [67, 10] on link "Landing Pages" at bounding box center [99, 10] width 131 height 9
